Goal: Information Seeking & Learning: Learn about a topic

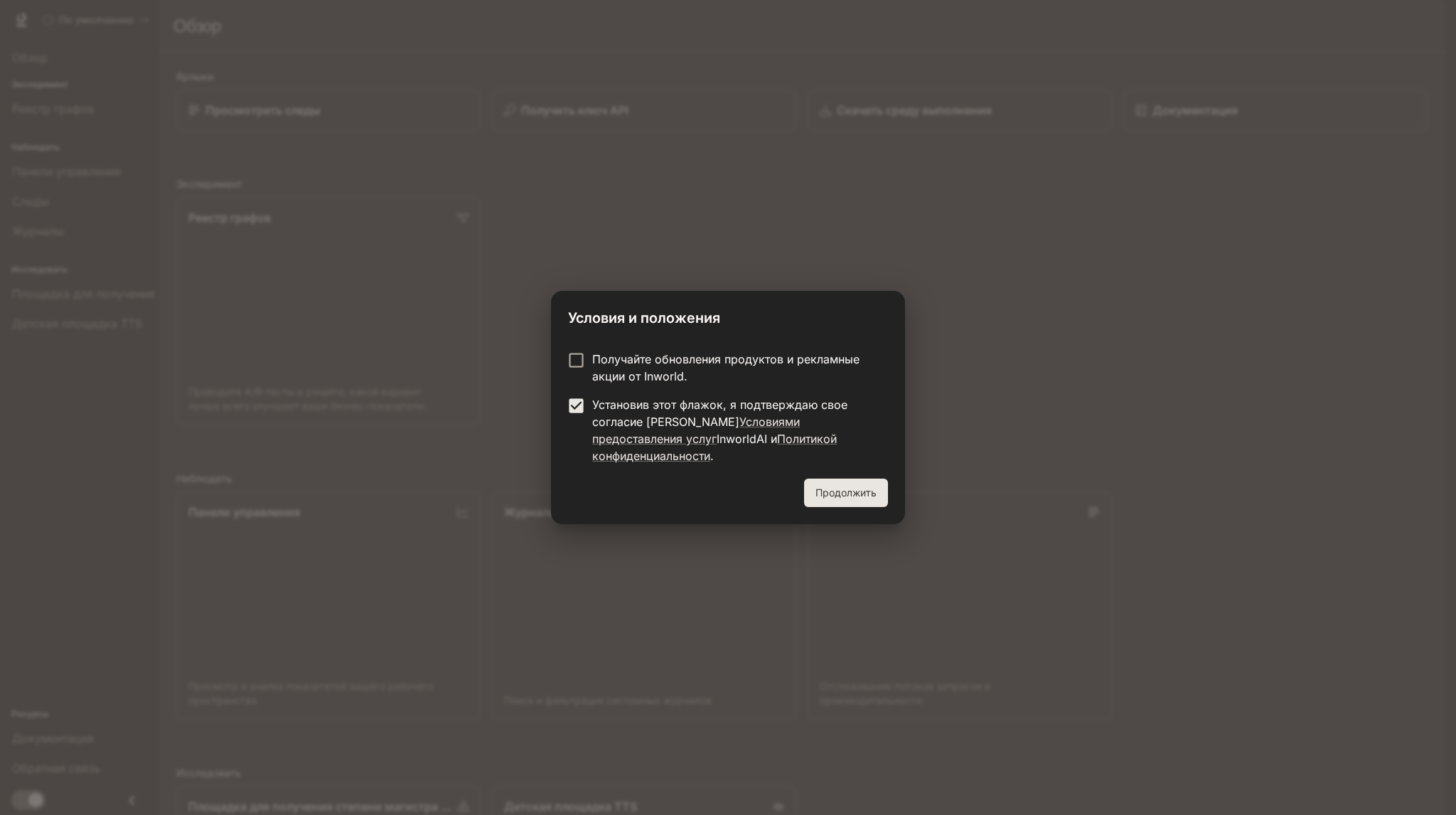
click at [830, 489] on font "Продолжить" at bounding box center [847, 492] width 61 height 12
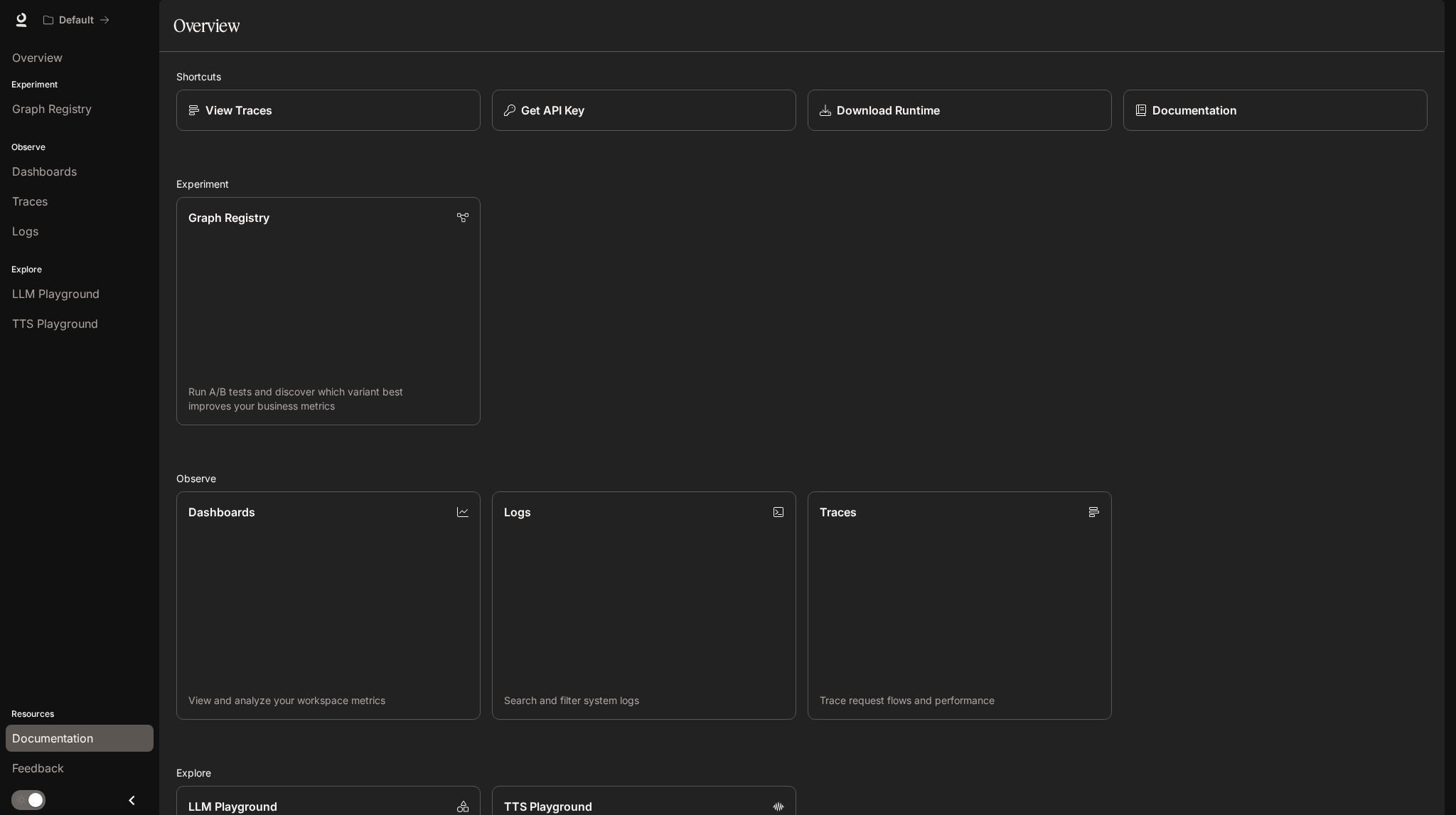
click at [70, 731] on span "Documentation" at bounding box center [53, 738] width 81 height 17
drag, startPoint x: 14, startPoint y: 102, endPoint x: 54, endPoint y: 108, distance: 40.4
drag, startPoint x: 54, startPoint y: 108, endPoint x: 23, endPoint y: 116, distance: 32.0
click at [23, 116] on span "Graph Registry" at bounding box center [52, 108] width 80 height 17
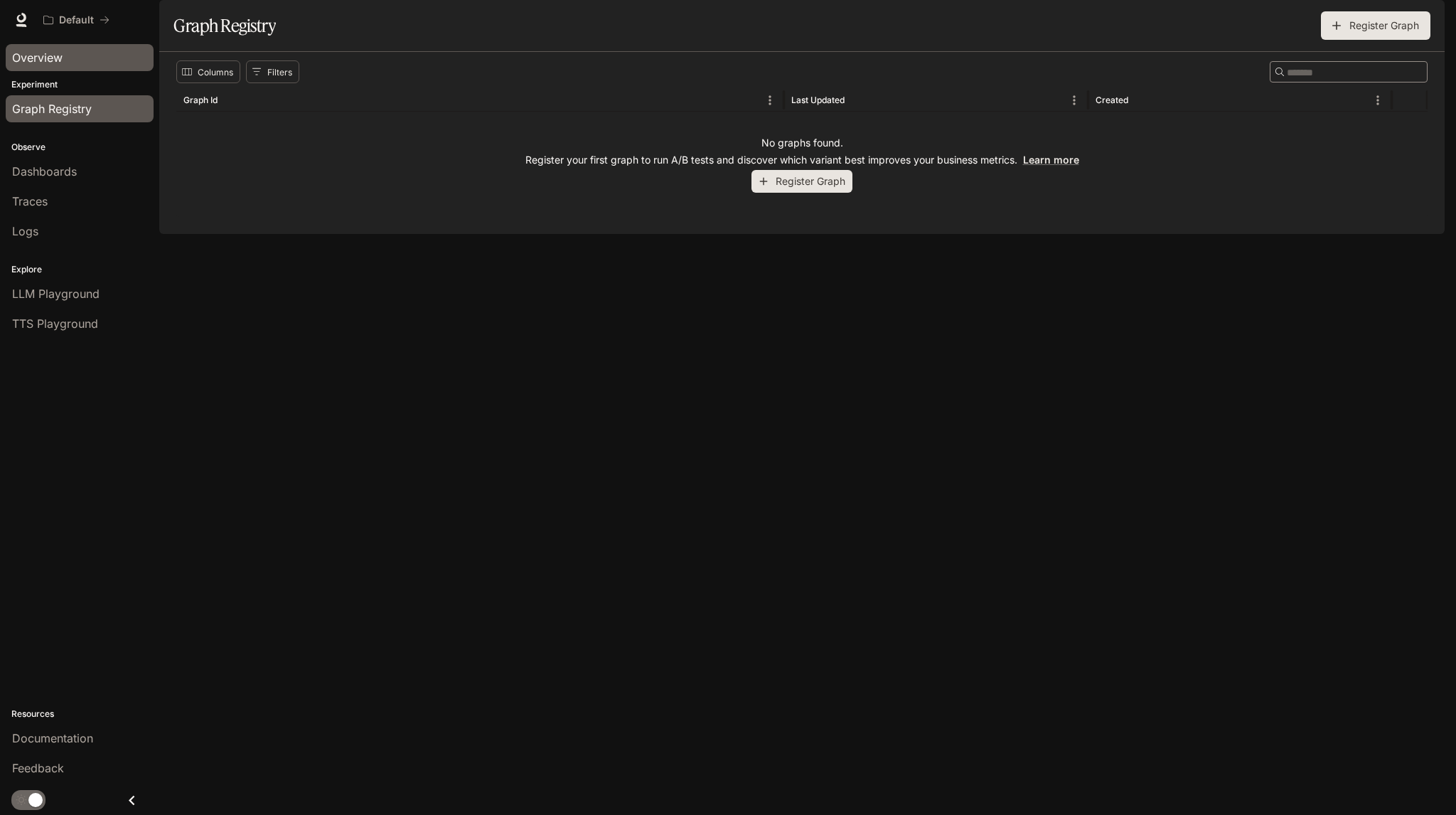
click at [36, 52] on span "Overview" at bounding box center [37, 58] width 51 height 17
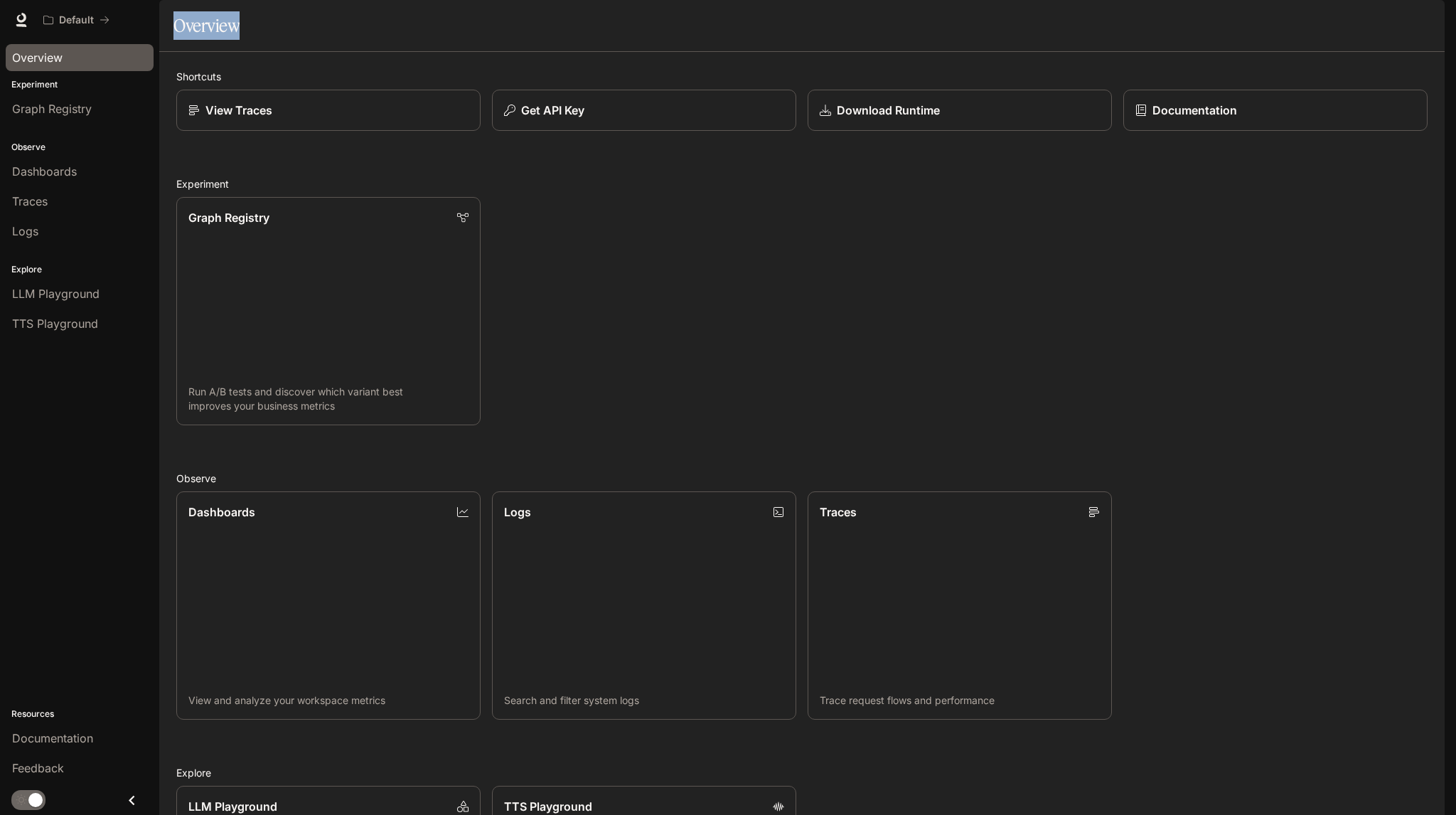
drag, startPoint x: 174, startPoint y: 67, endPoint x: 444, endPoint y: 84, distance: 270.5
click at [445, 52] on section "Overview" at bounding box center [802, 26] width 1286 height 52
copy h1 "Overview"
click at [70, 100] on span "Graph Registry" at bounding box center [52, 108] width 80 height 17
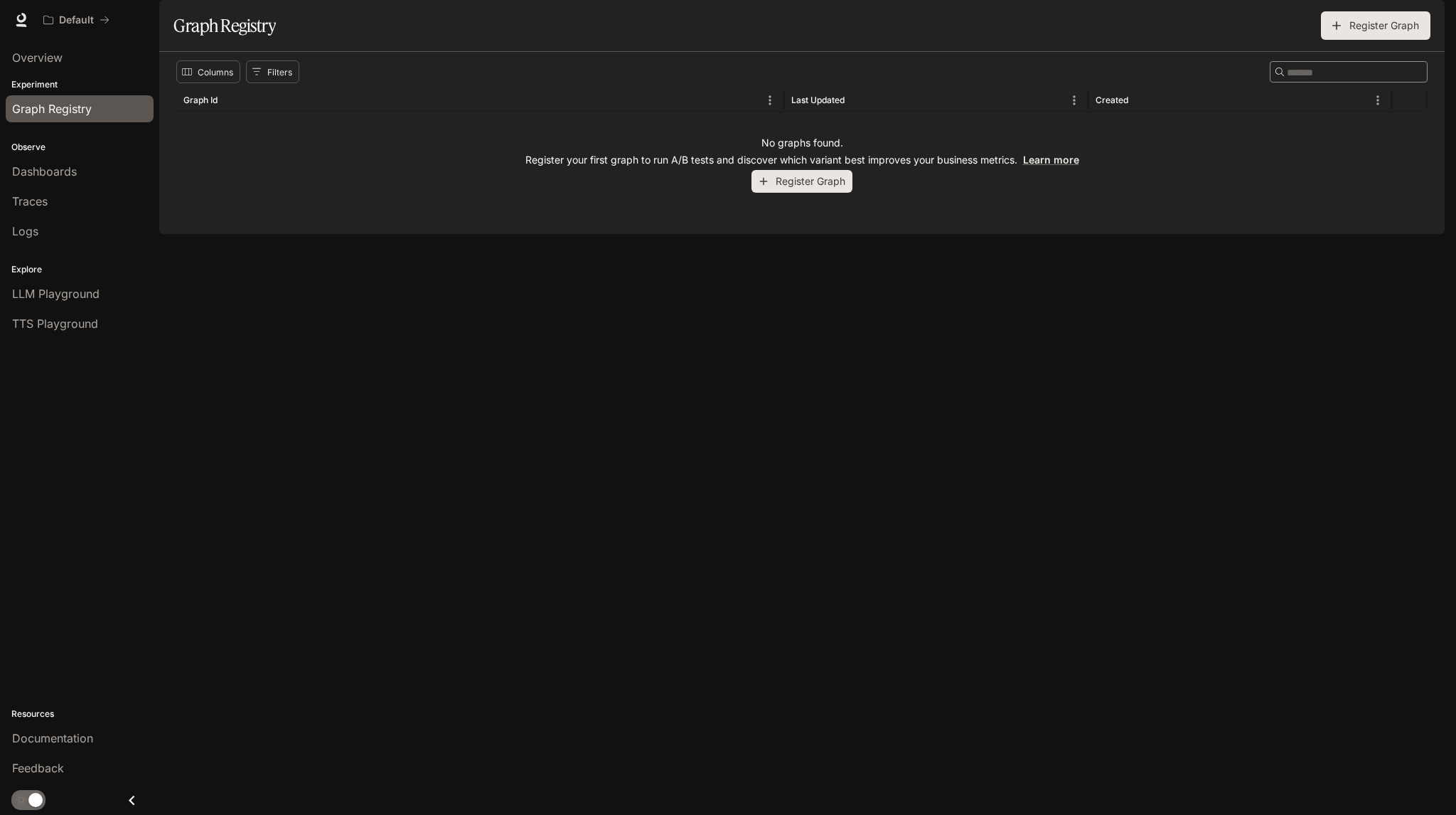
click at [175, 52] on section "Graph Registry Register Graph" at bounding box center [802, 26] width 1286 height 52
drag, startPoint x: 207, startPoint y: 63, endPoint x: 424, endPoint y: 64, distance: 217.0
click at [424, 39] on div "Graph Registry" at bounding box center [487, 26] width 626 height 29
copy h1 "Graph Registry"
click at [62, 163] on span "Dashboards" at bounding box center [44, 172] width 64 height 17
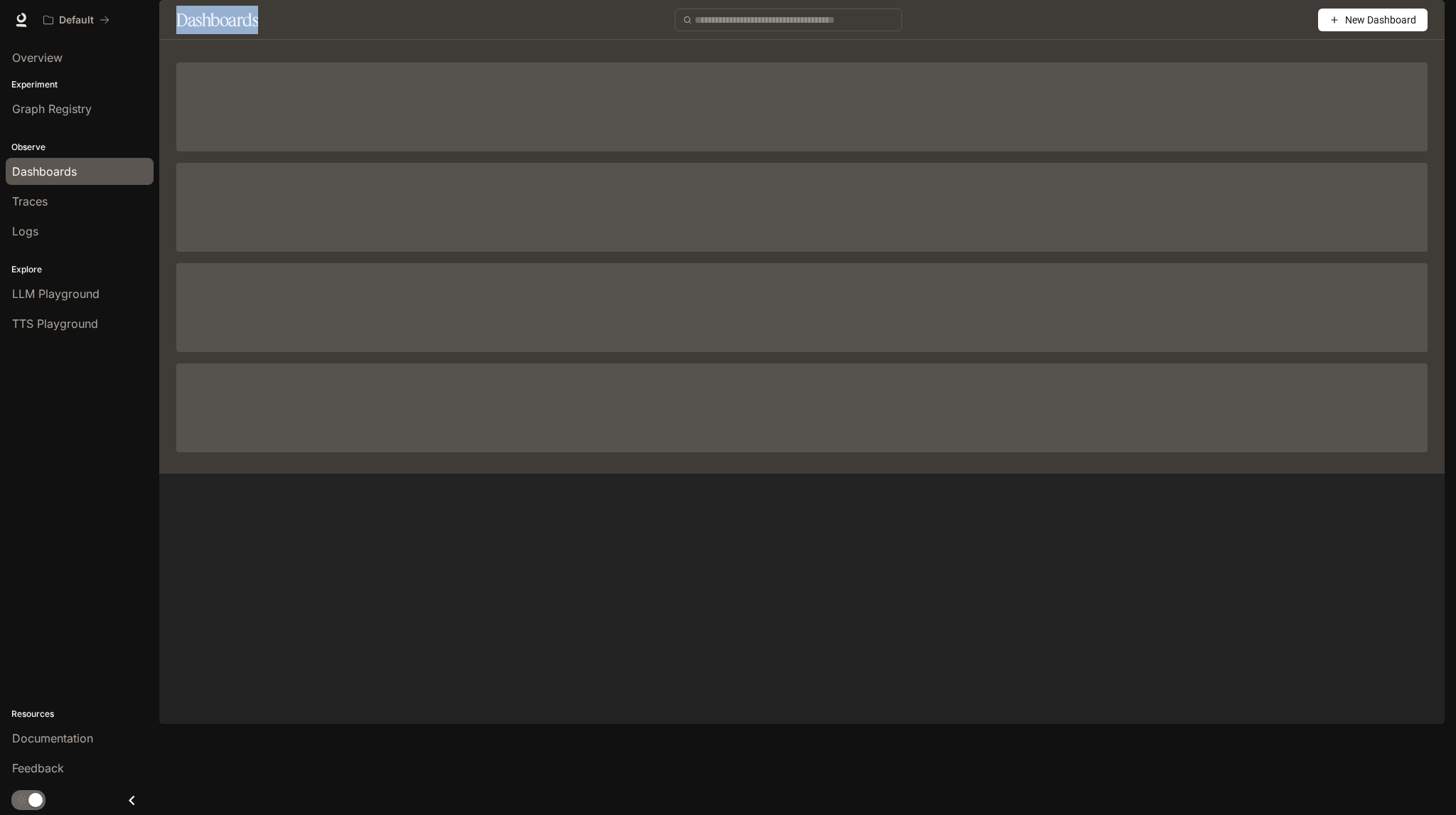
drag, startPoint x: 179, startPoint y: 54, endPoint x: 384, endPoint y: 48, distance: 205.1
click at [384, 39] on div "Dashboards New Dashboard" at bounding box center [802, 19] width 1286 height 39
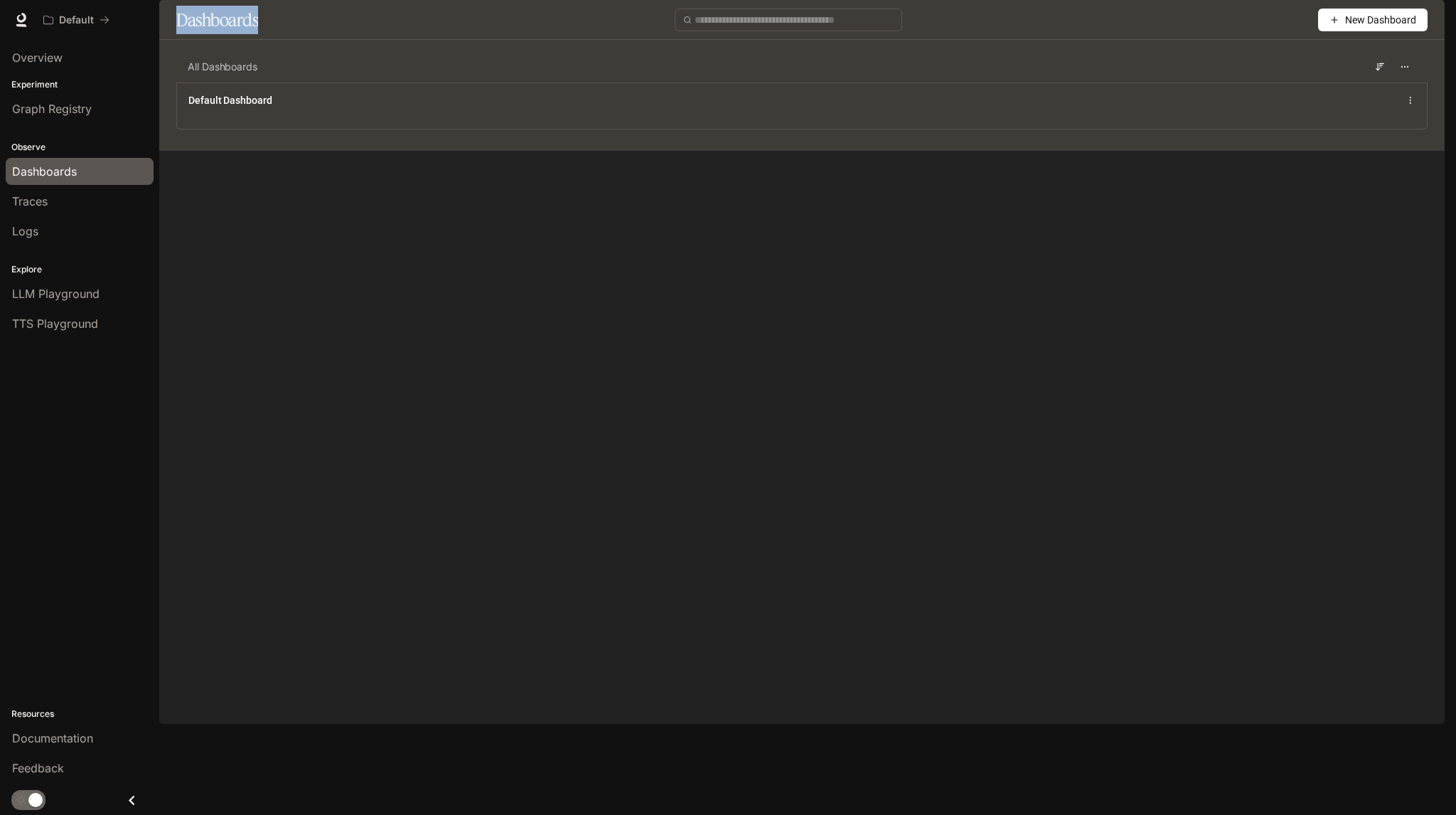
copy h1 "Dashboards"
click at [68, 202] on div "Traces" at bounding box center [80, 202] width 135 height 17
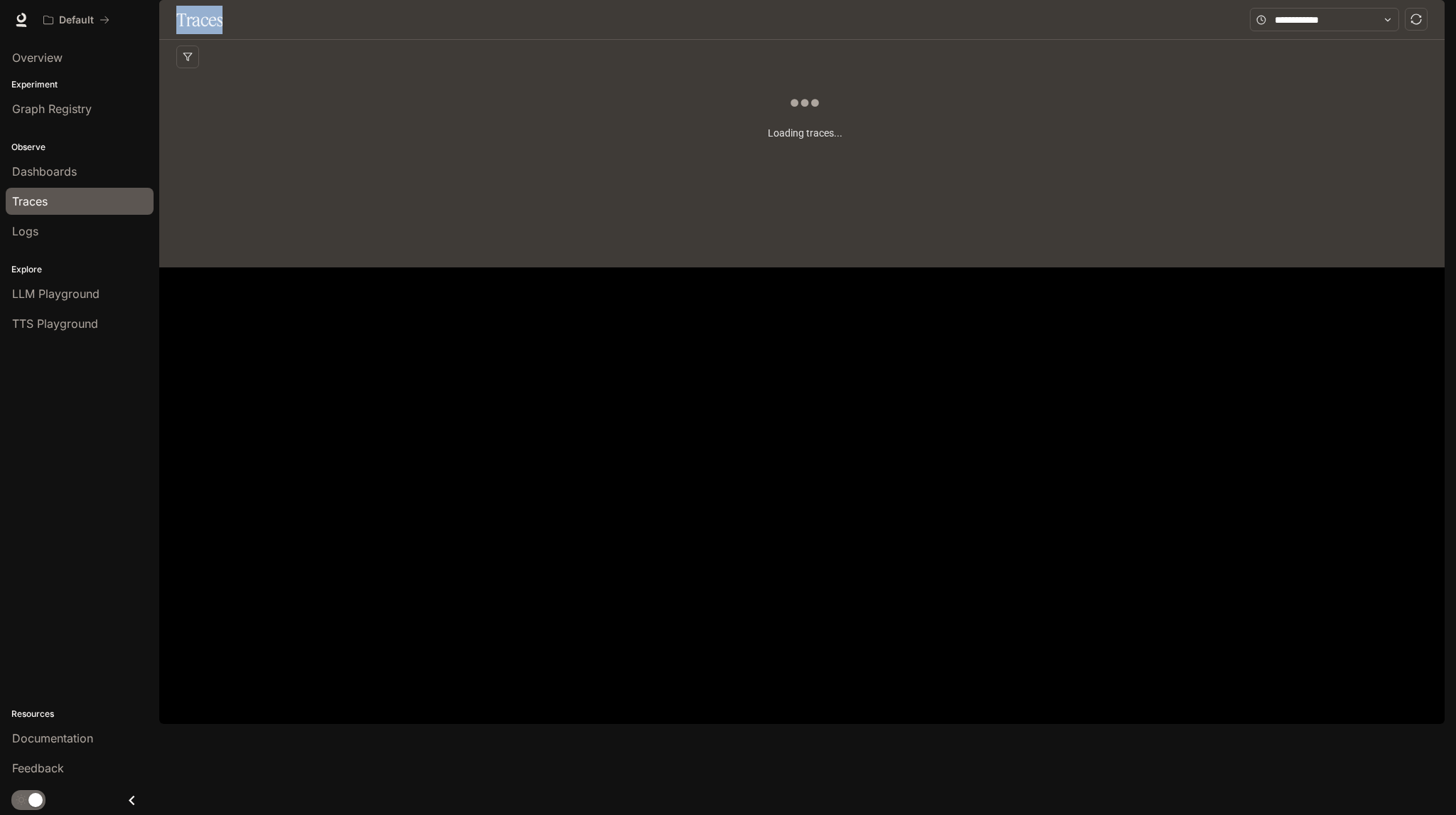
drag, startPoint x: 173, startPoint y: 53, endPoint x: 310, endPoint y: 54, distance: 137.0
click at [310, 39] on div "Traces" at bounding box center [802, 19] width 1286 height 39
copy h1 "Traces"
click at [54, 223] on div "Logs" at bounding box center [80, 231] width 135 height 17
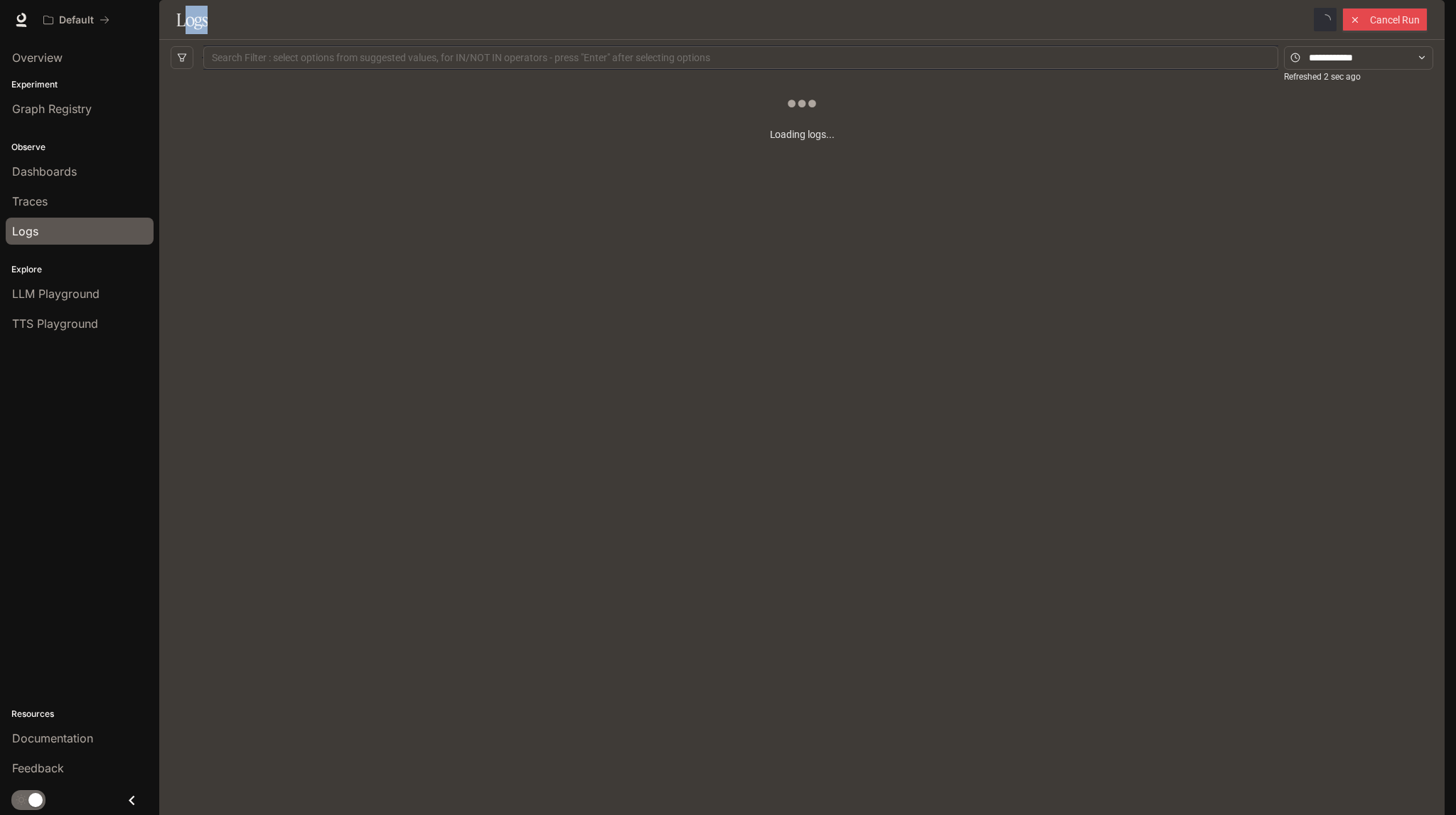
drag, startPoint x: 182, startPoint y: 56, endPoint x: 229, endPoint y: 69, distance: 48.8
click at [274, 39] on div "Logs Cancel Run" at bounding box center [802, 19] width 1286 height 39
drag, startPoint x: 177, startPoint y: 61, endPoint x: 240, endPoint y: 57, distance: 63.1
click at [240, 39] on div "Logs Cancel Run" at bounding box center [802, 19] width 1286 height 39
copy h1 "Logs"
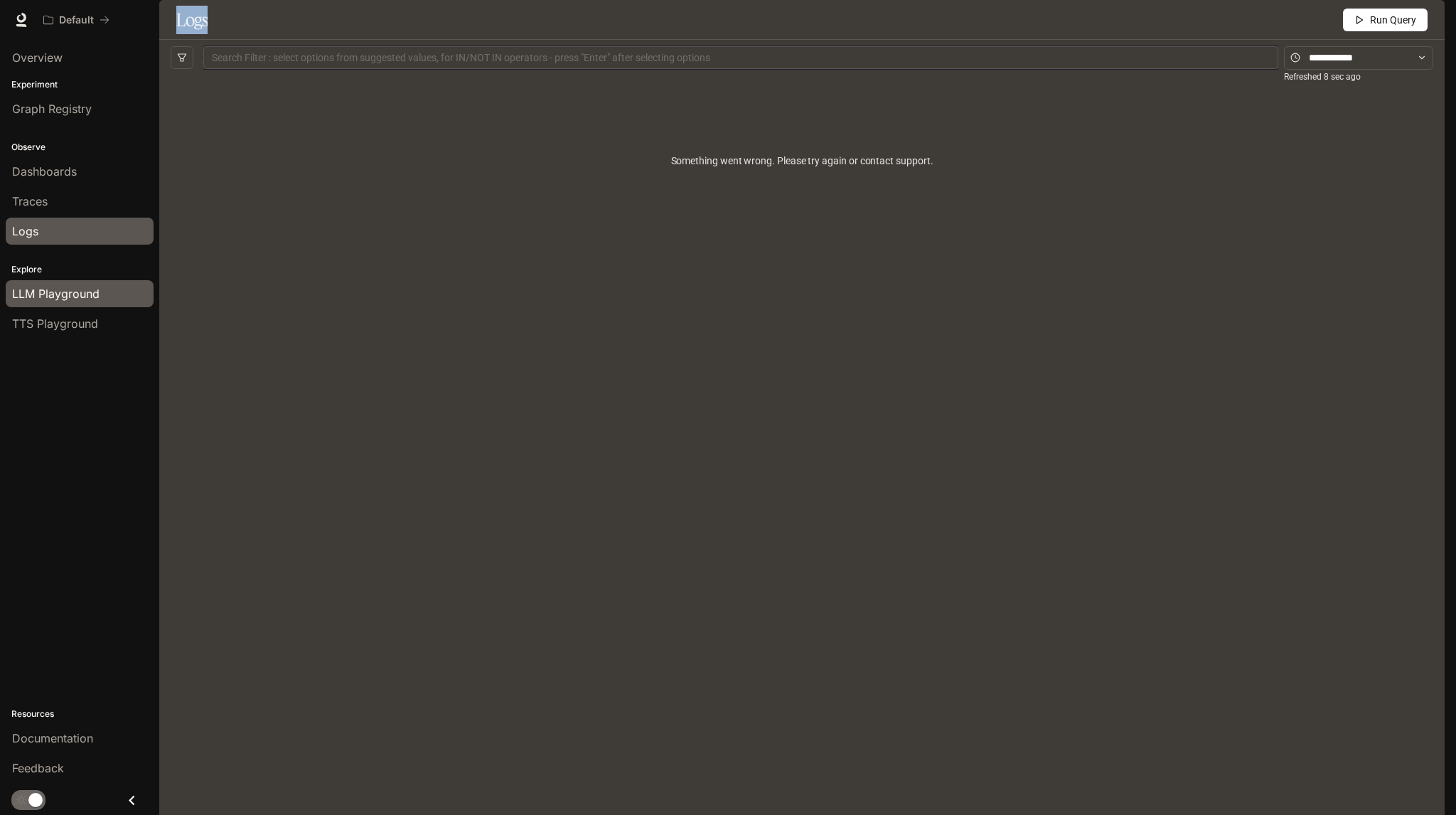
click at [26, 294] on span "LLM Playground" at bounding box center [56, 294] width 87 height 17
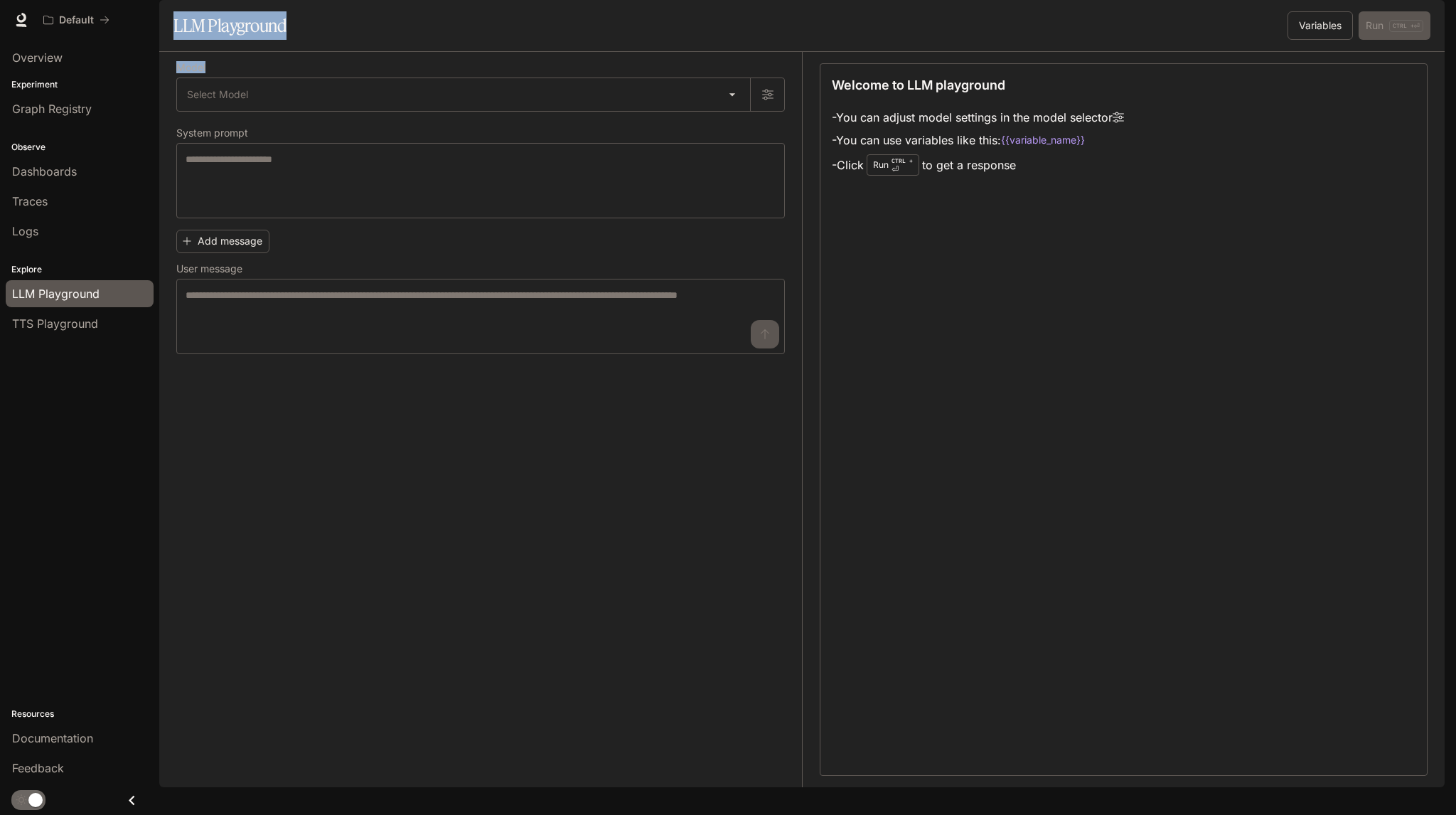
drag, startPoint x: 175, startPoint y: 65, endPoint x: 435, endPoint y: 95, distance: 261.7
click at [435, 95] on main "Portal Overview Experiment Graph Registry Observe Dashboards Traces Logs Explor…" at bounding box center [802, 394] width 1286 height 787
click at [354, 39] on div "LLM Playground" at bounding box center [487, 26] width 626 height 29
click at [227, 78] on label "Model" at bounding box center [481, 70] width 609 height 14
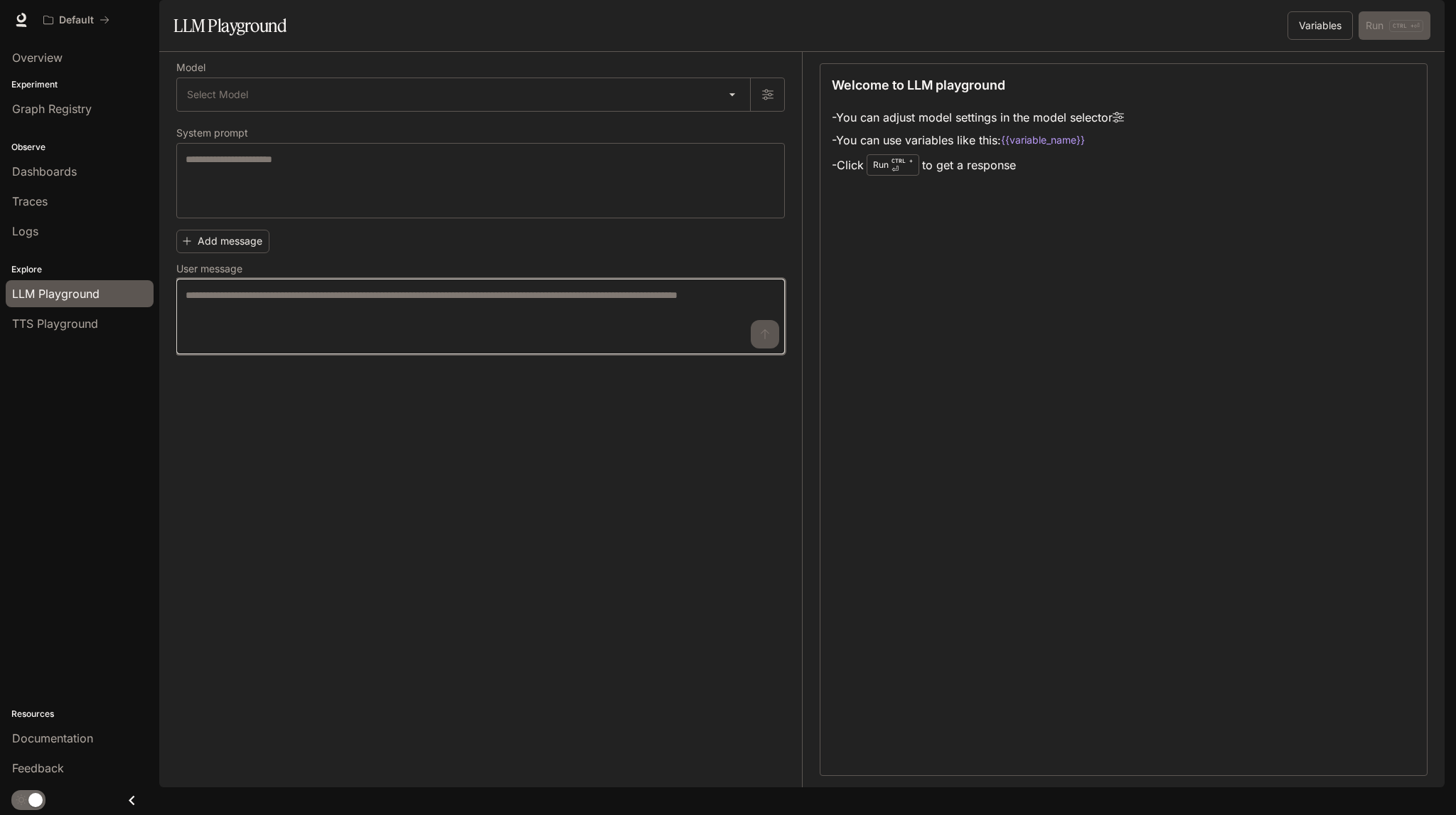
click at [358, 340] on textarea at bounding box center [480, 316] width 590 height 57
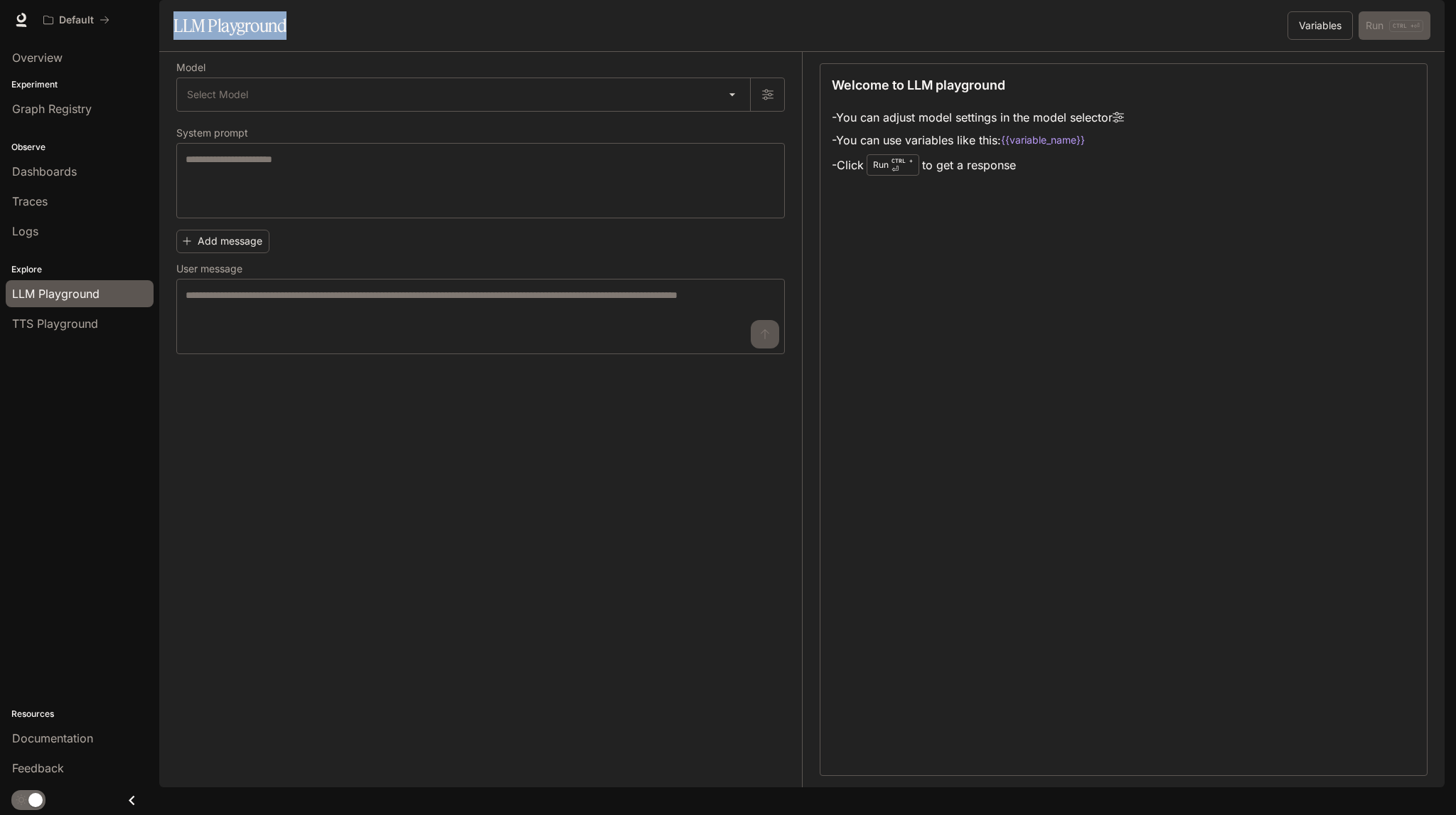
drag, startPoint x: 177, startPoint y: 66, endPoint x: 458, endPoint y: 83, distance: 281.5
click at [458, 52] on section "LLM Playground Variables Run CTRL + ⏎" at bounding box center [802, 26] width 1286 height 52
copy h1 "LLM Playground"
click at [64, 322] on span "TTS Playground" at bounding box center [56, 324] width 86 height 17
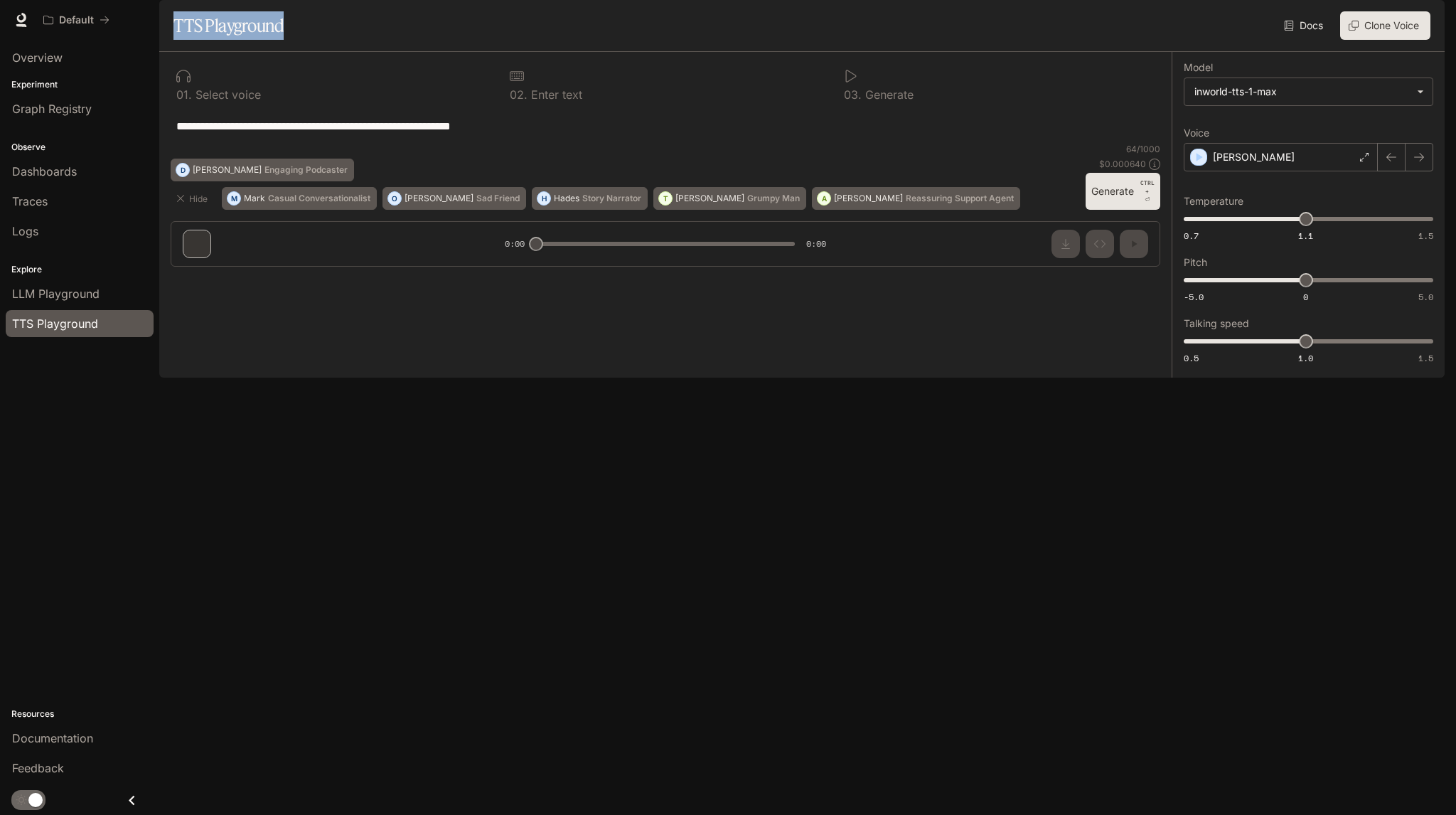
drag, startPoint x: 174, startPoint y: 61, endPoint x: 540, endPoint y: 55, distance: 366.0
click at [540, 39] on div "TTS Playground Docs Voices Clone Voice" at bounding box center [802, 26] width 1257 height 29
copy div "TTS Playground Docs Voices Clone Voice"
